Goal: Information Seeking & Learning: Find contact information

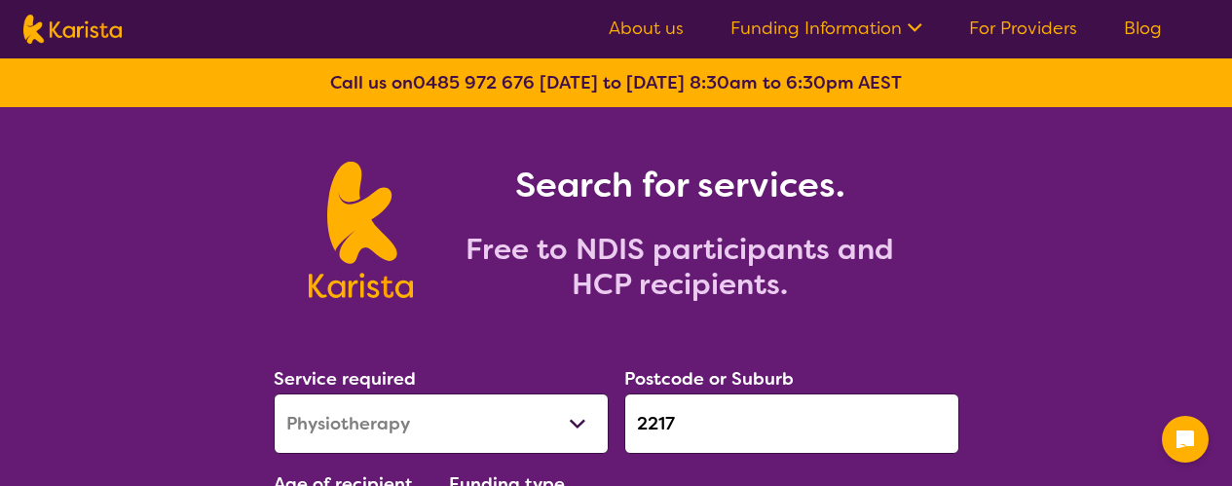
select select "Physiotherapy"
select select "AD"
select select "NDIS"
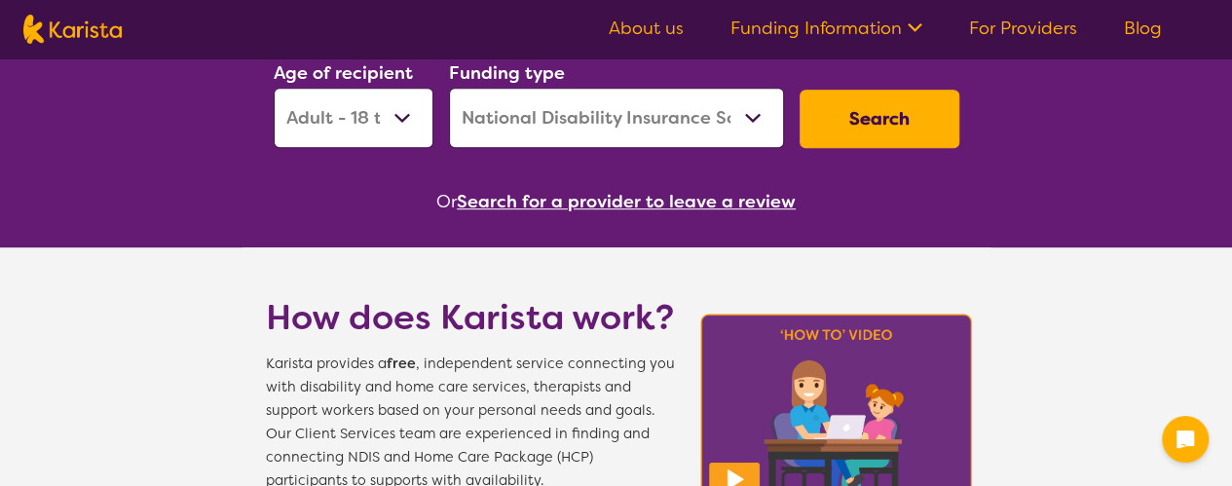
click at [877, 123] on button "Search" at bounding box center [880, 119] width 160 height 58
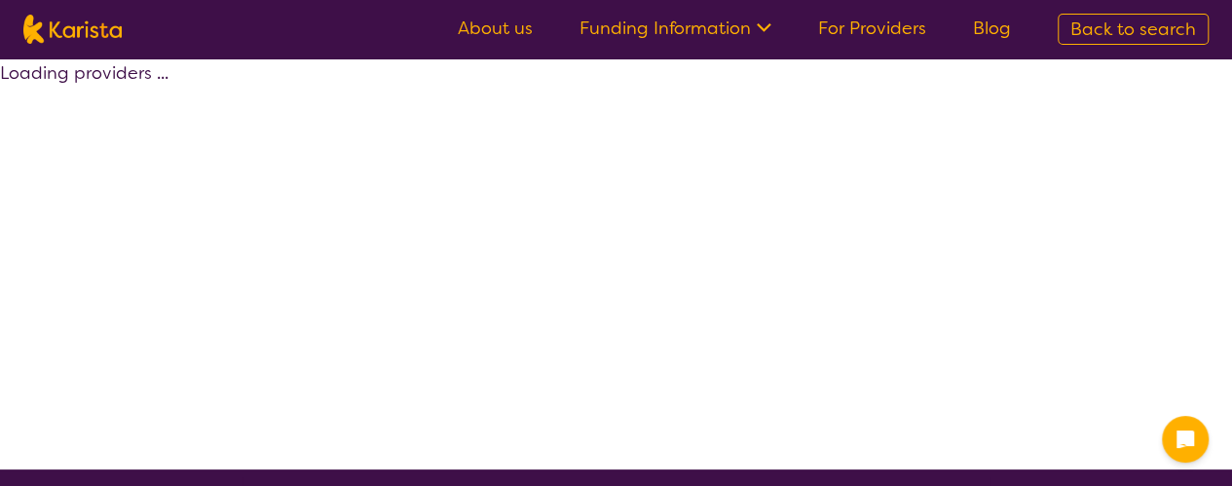
select select "by_score"
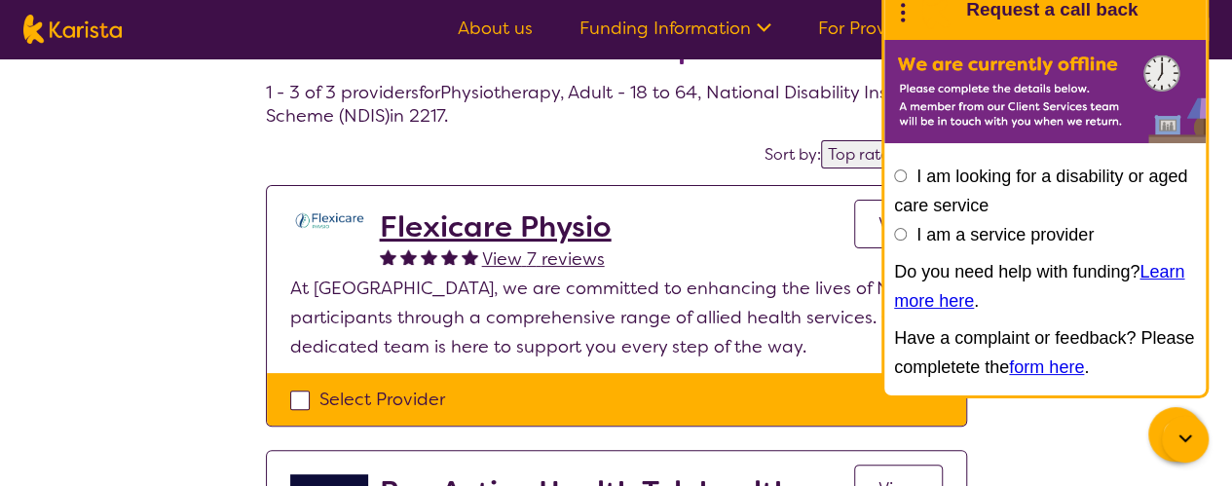
scroll to position [88, 0]
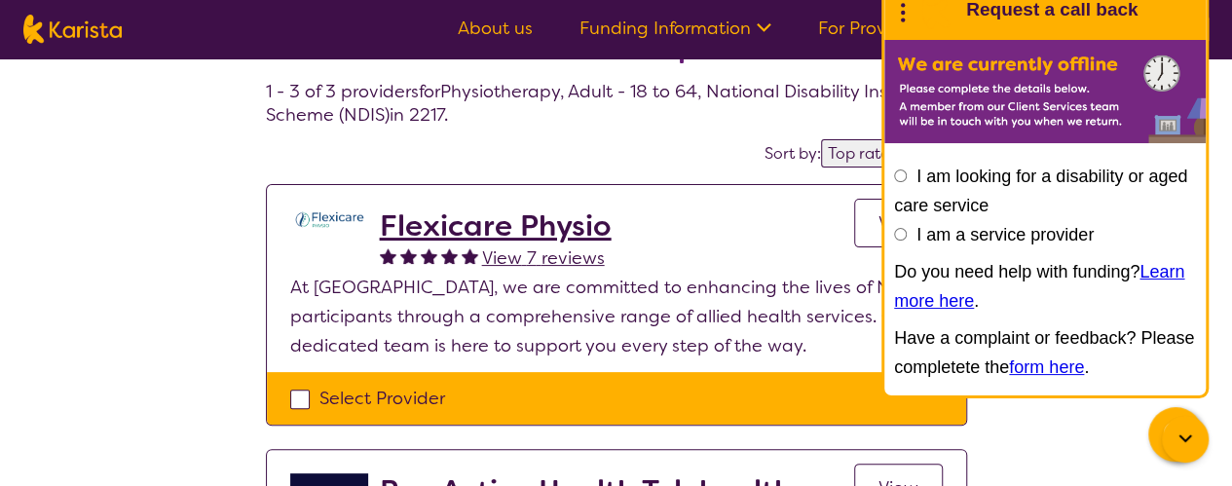
click at [578, 221] on h2 "Flexicare Physio" at bounding box center [496, 225] width 232 height 35
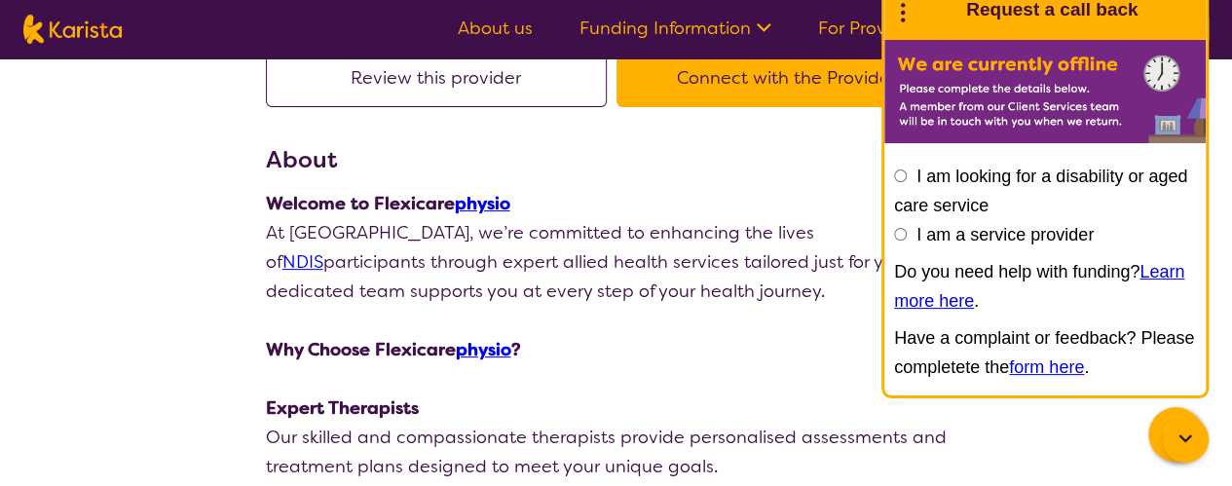
scroll to position [187, 0]
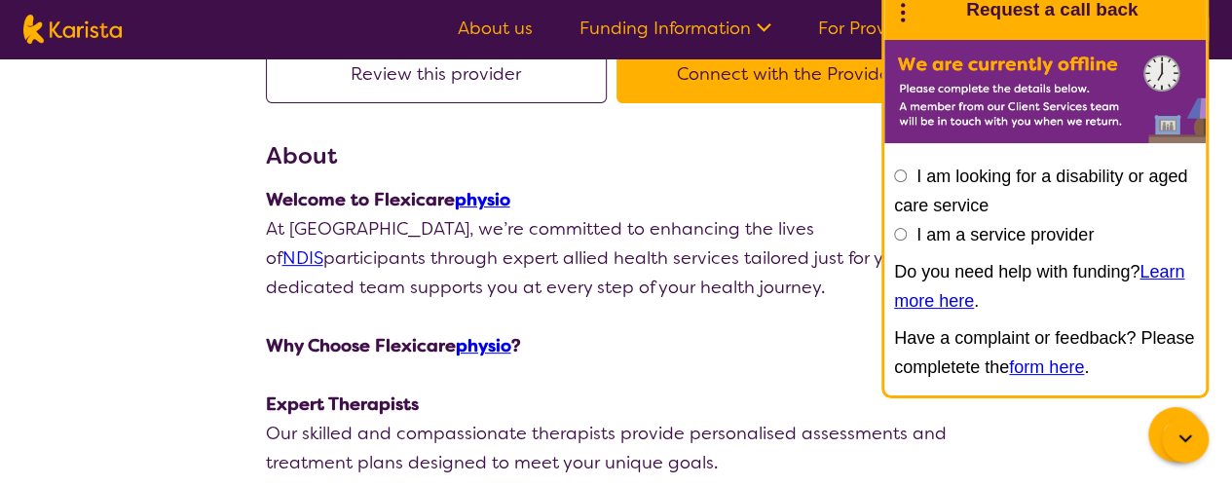
click at [571, 307] on p at bounding box center [616, 316] width 701 height 29
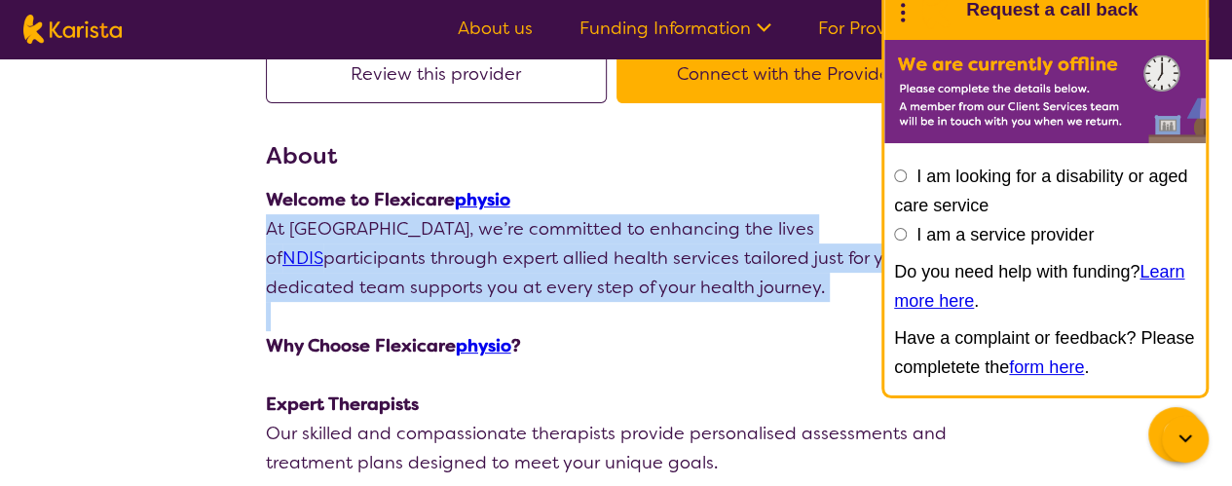
drag, startPoint x: 571, startPoint y: 307, endPoint x: 269, endPoint y: 231, distance: 311.4
copy p "At [GEOGRAPHIC_DATA], we’re committed to enhancing the lives of NDIS participan…"
click at [746, 319] on p at bounding box center [616, 316] width 701 height 29
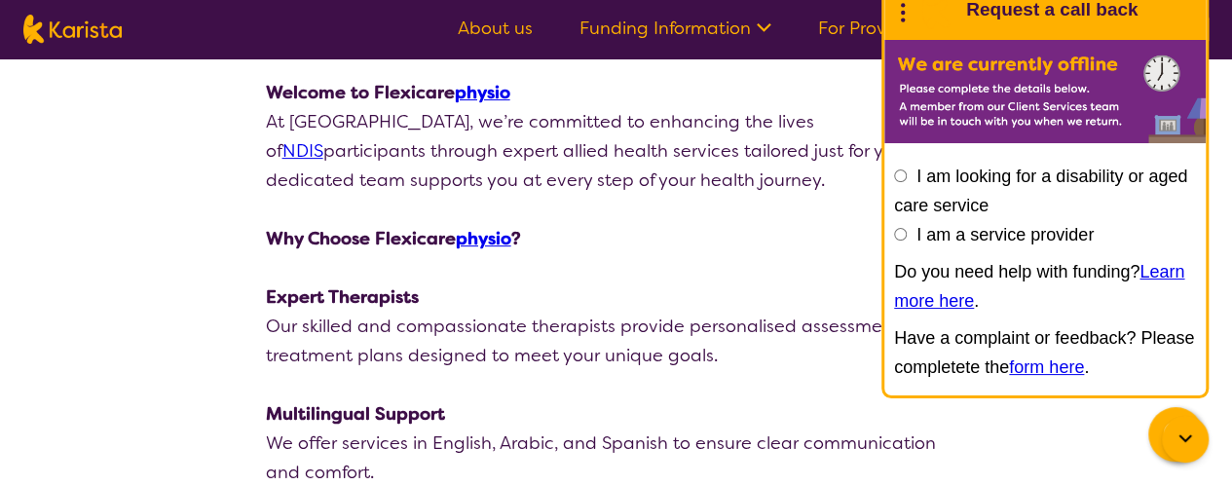
scroll to position [262, 0]
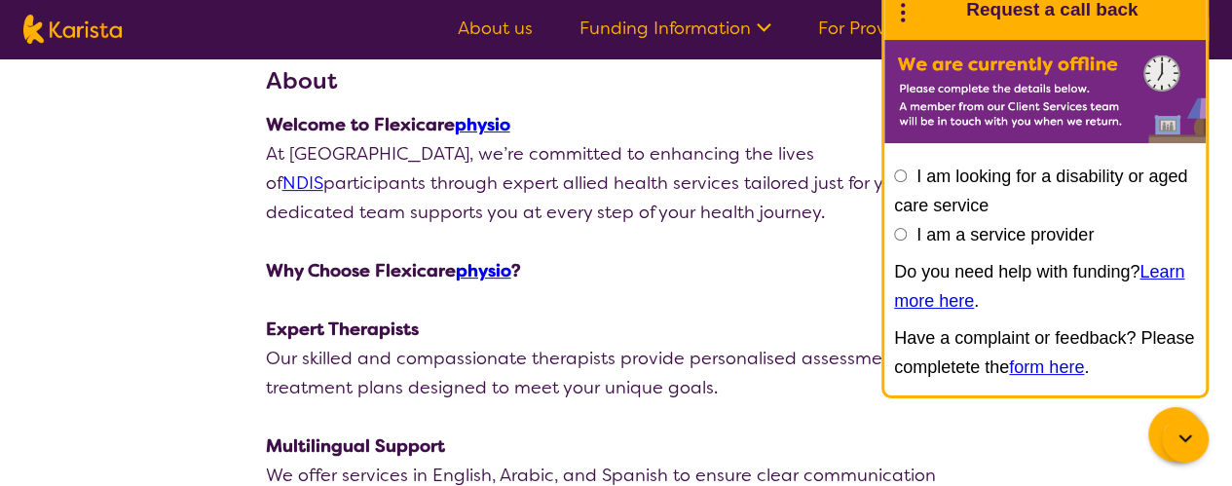
click at [1187, 435] on icon at bounding box center [1185, 439] width 23 height 23
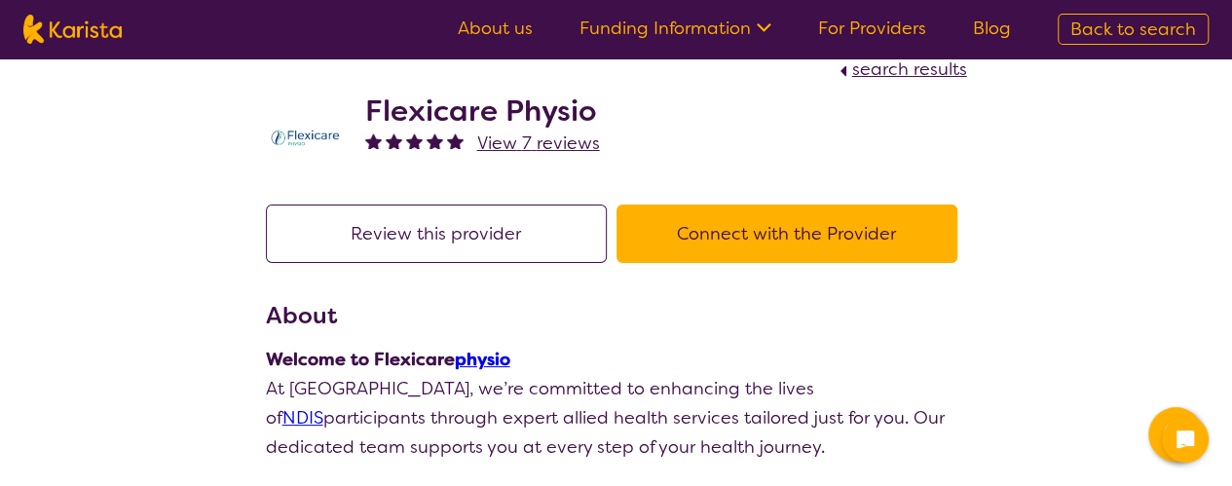
scroll to position [0, 0]
